Goal: Transaction & Acquisition: Purchase product/service

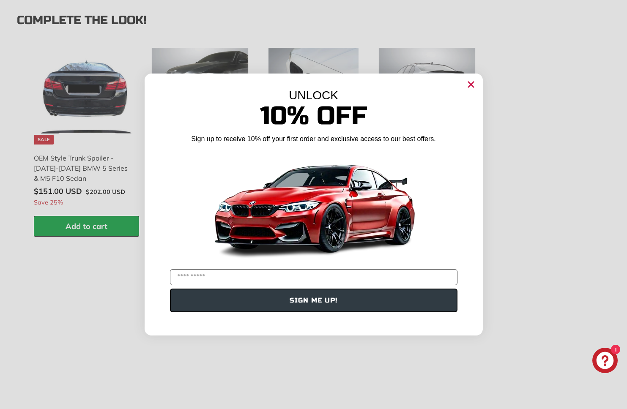
scroll to position [1227, 0]
